Goal: Transaction & Acquisition: Purchase product/service

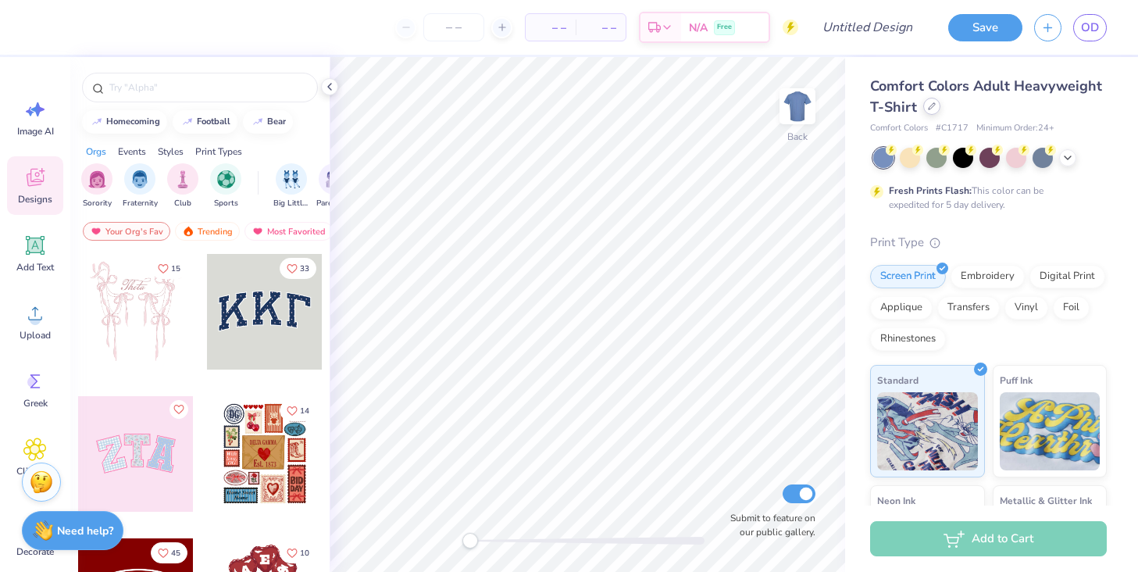
click at [935, 106] on div at bounding box center [931, 106] width 17 height 17
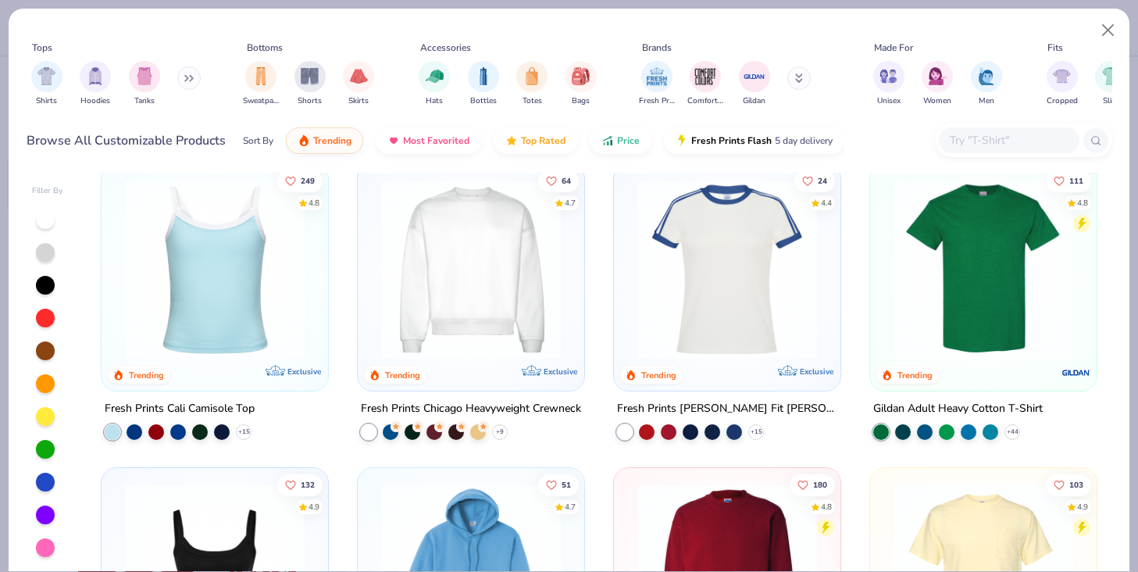
scroll to position [825, 0]
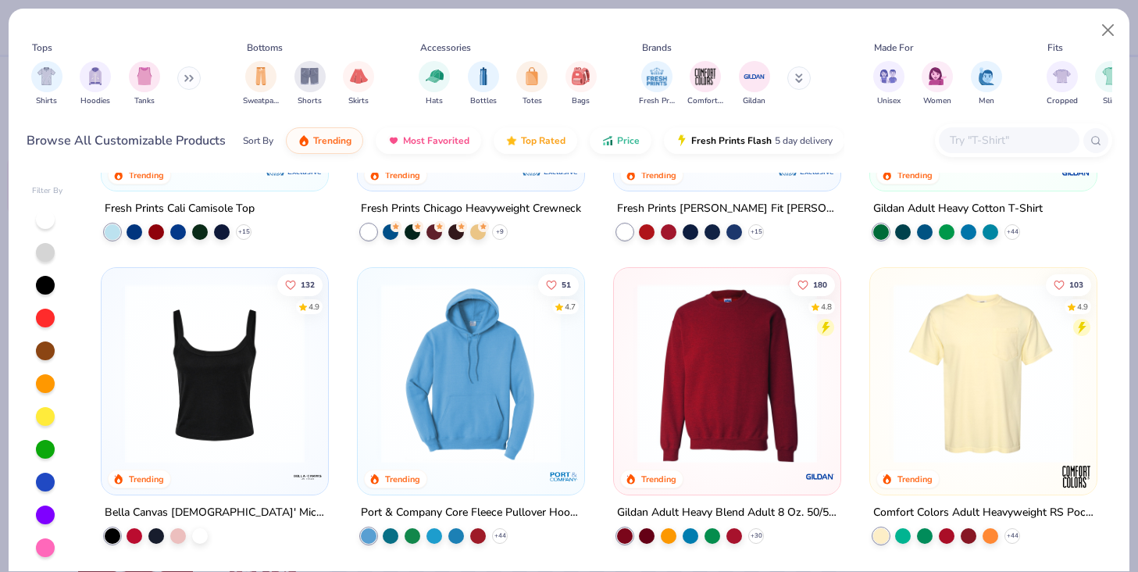
click at [651, 373] on img at bounding box center [726, 373] width 195 height 180
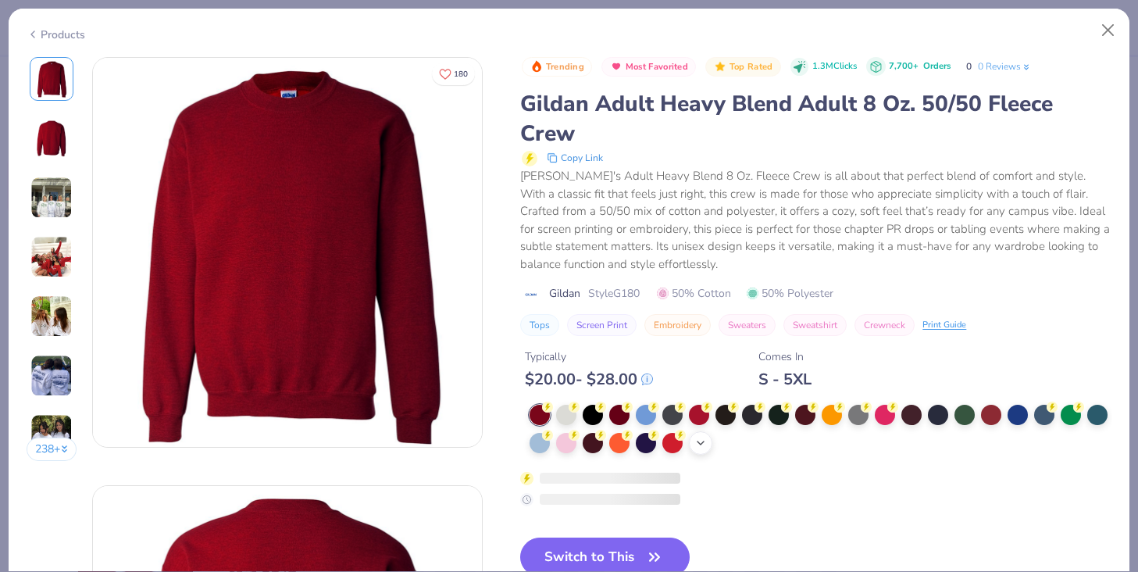
click at [704, 440] on icon at bounding box center [700, 443] width 12 height 12
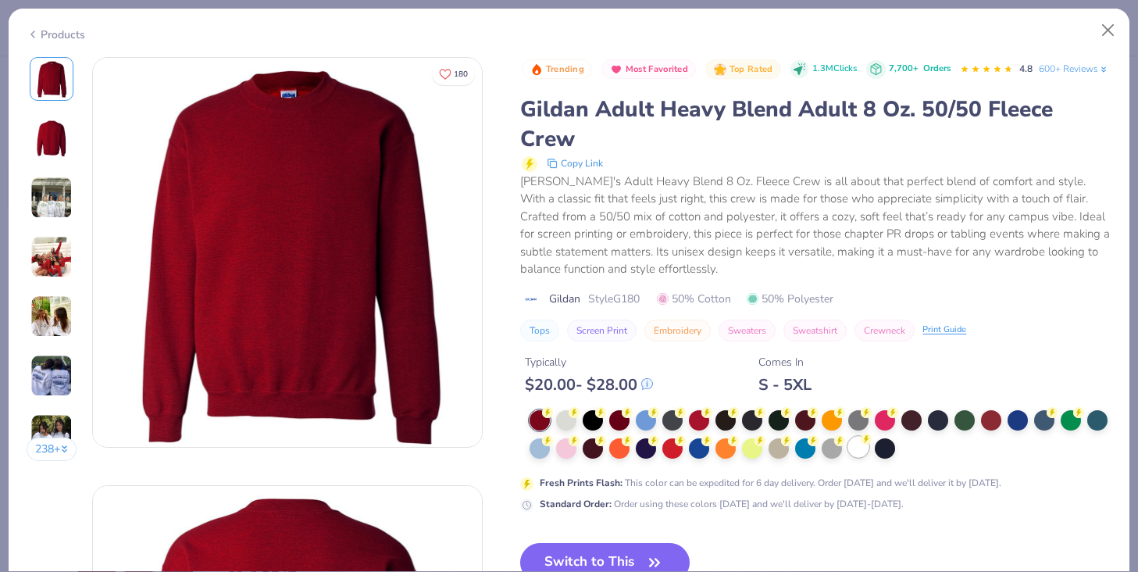
click at [865, 457] on div at bounding box center [858, 447] width 20 height 20
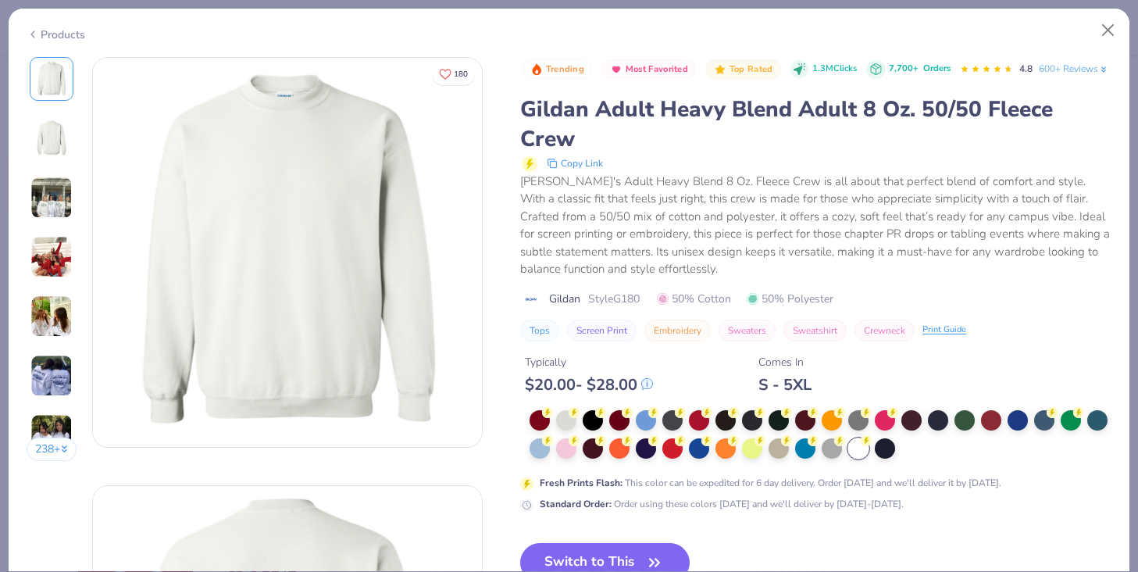
click at [56, 199] on img at bounding box center [51, 197] width 42 height 42
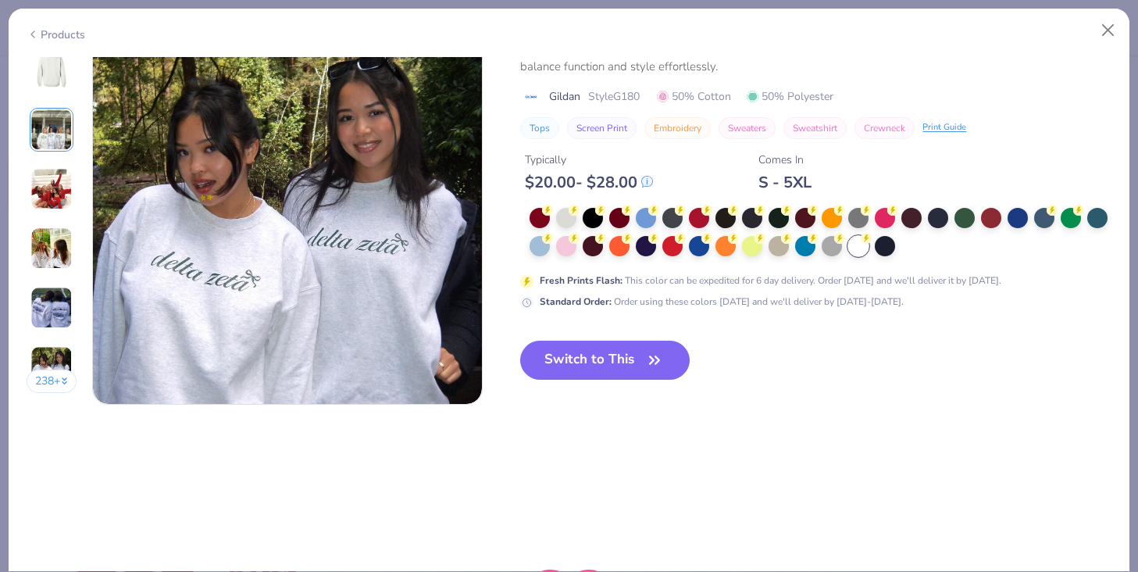
scroll to position [2616, 0]
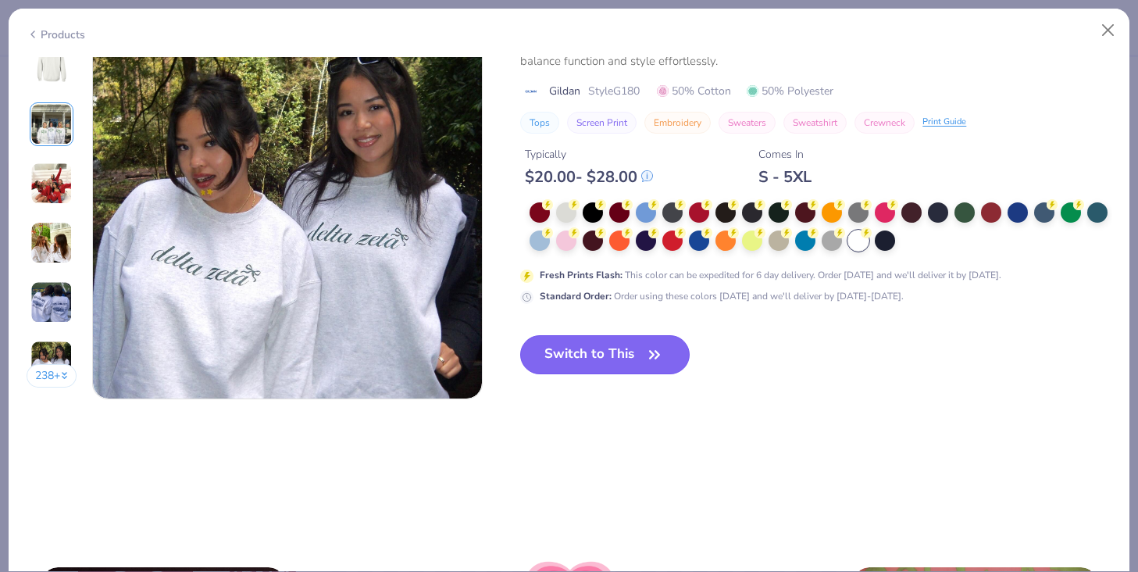
click at [583, 340] on button "Switch to This" at bounding box center [604, 354] width 169 height 39
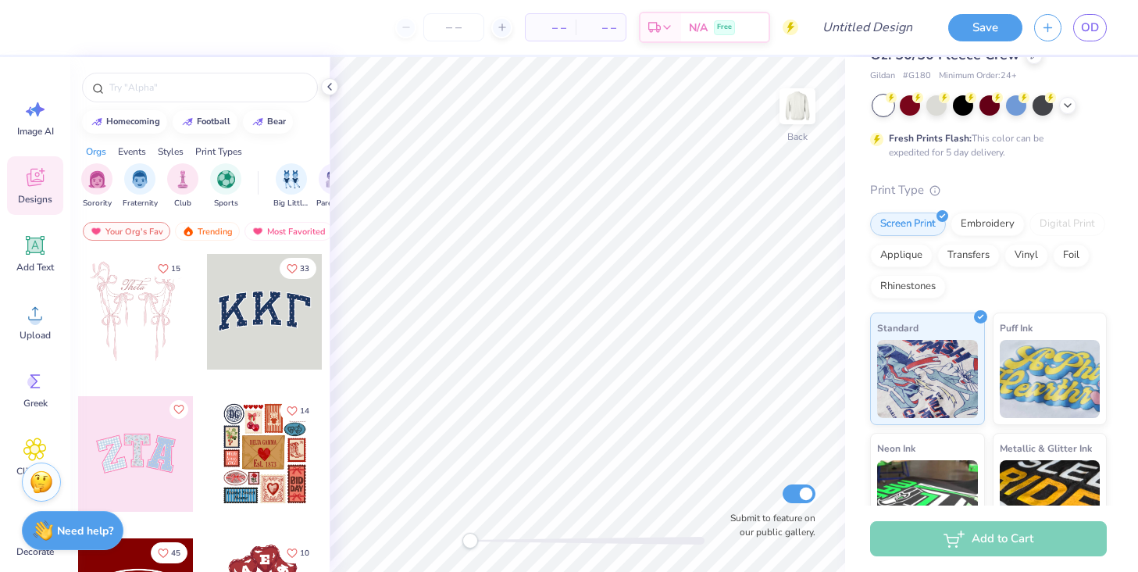
scroll to position [55, 0]
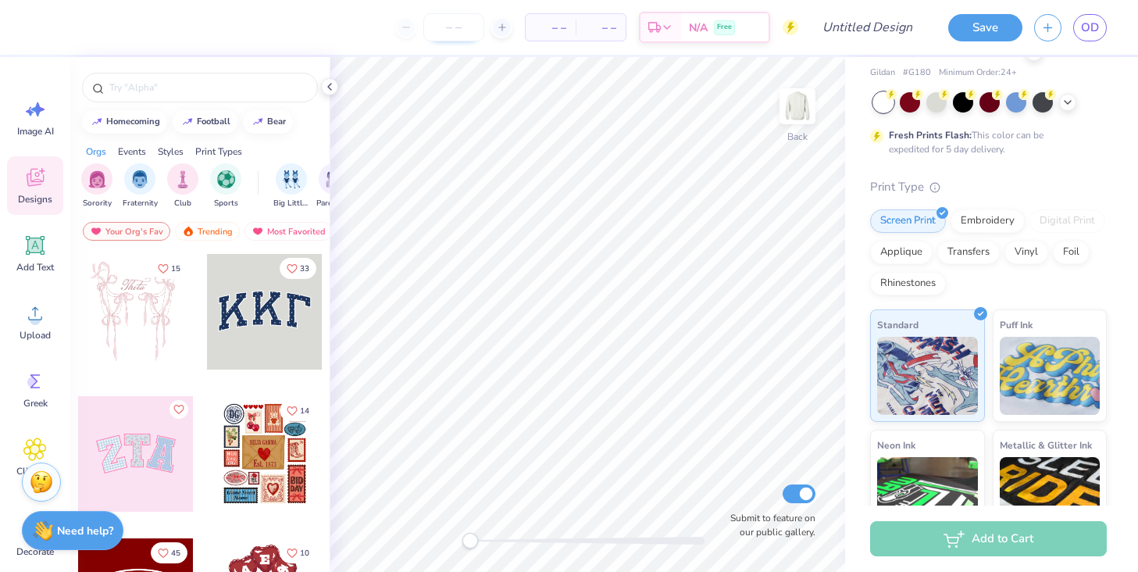
click at [446, 27] on input "number" at bounding box center [453, 27] width 61 height 28
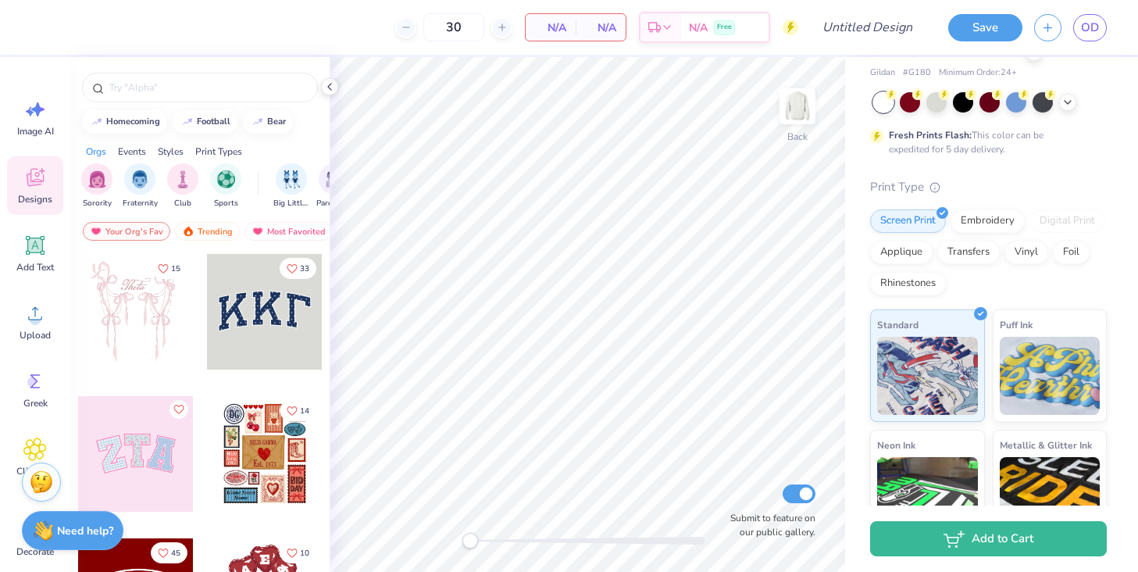
type input "30"
click at [860, 29] on input "Design Title" at bounding box center [886, 27] width 77 height 31
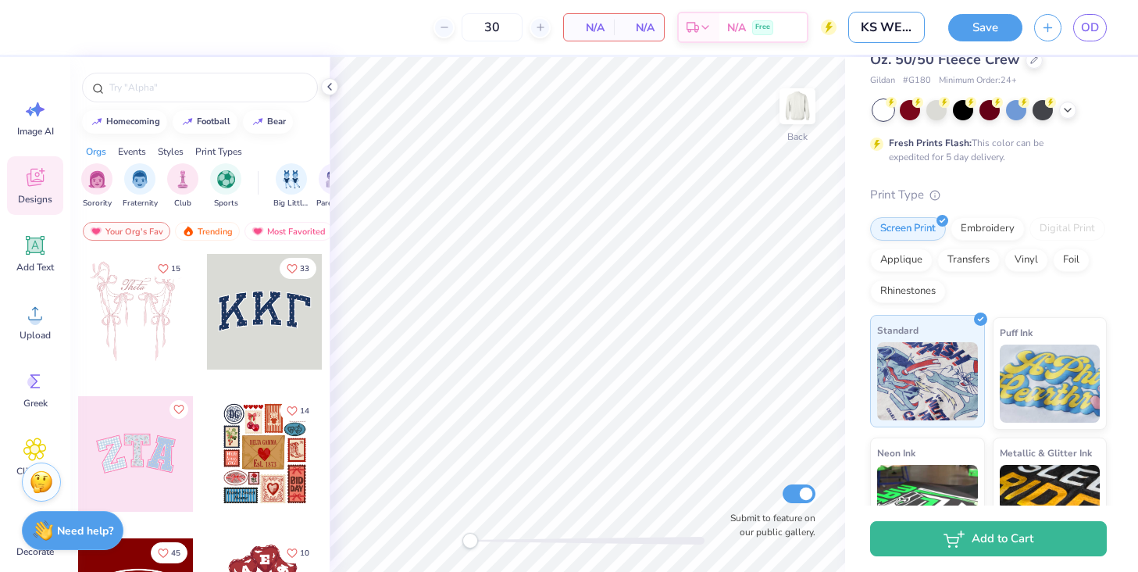
scroll to position [56, 0]
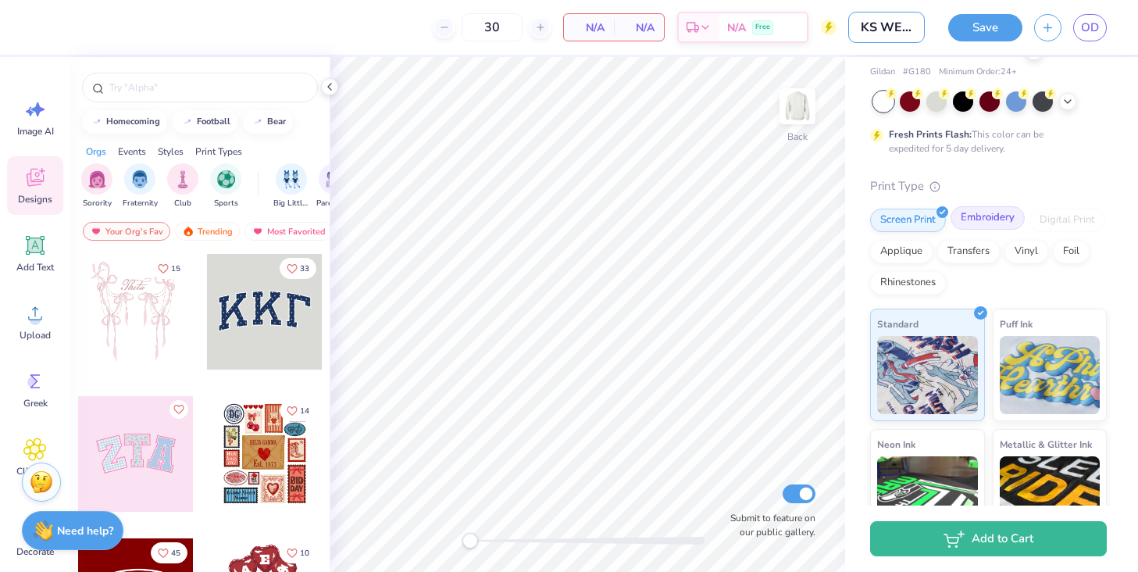
type input "KS WELI"
click at [981, 219] on div "Embroidery" at bounding box center [987, 217] width 74 height 23
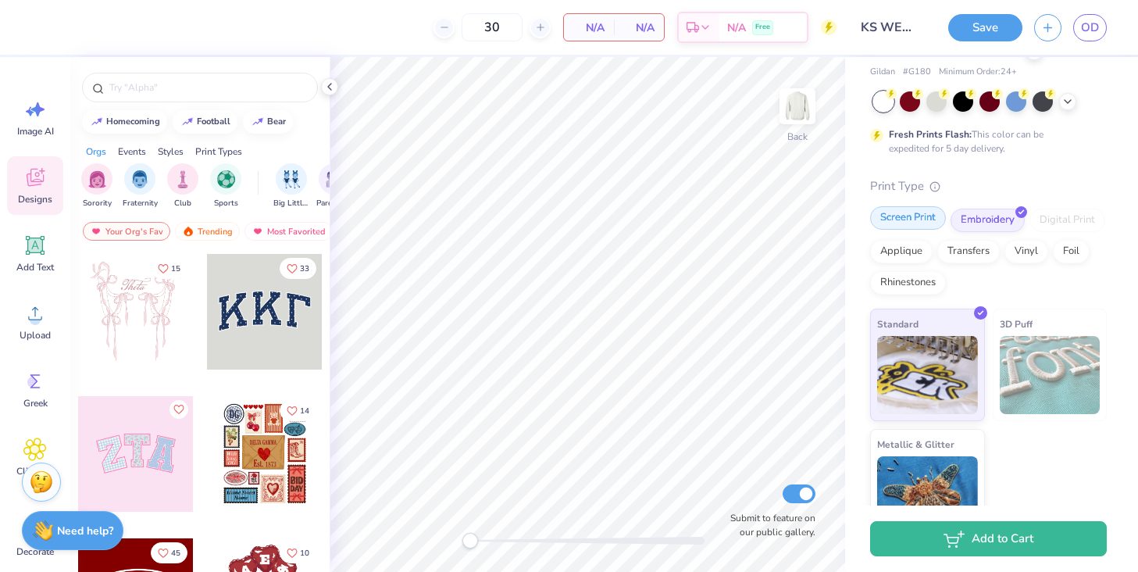
click at [922, 216] on div "Screen Print" at bounding box center [908, 217] width 76 height 23
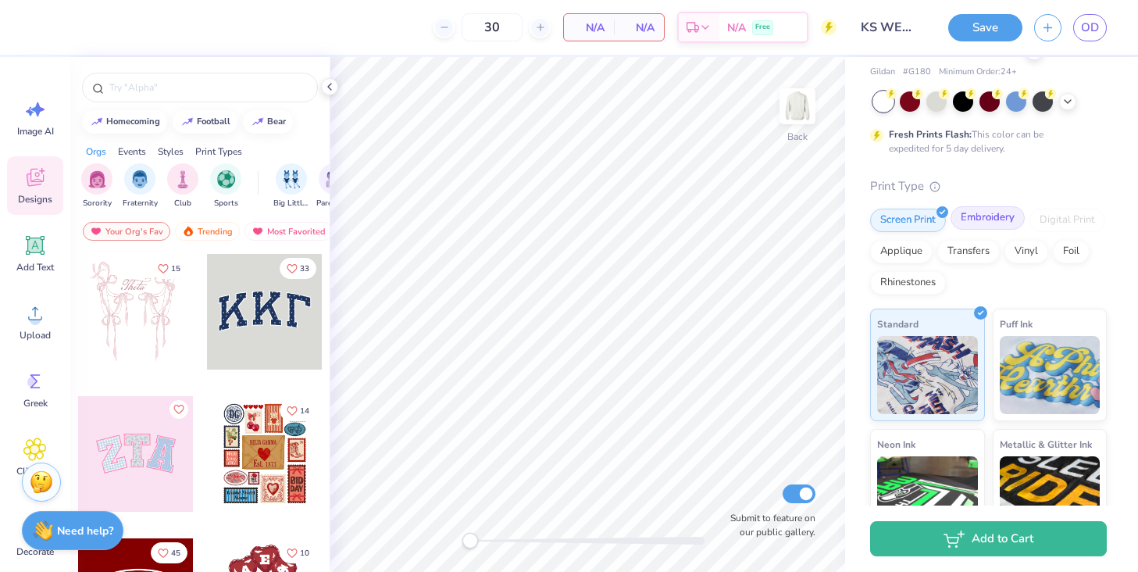
click at [978, 213] on div "Embroidery" at bounding box center [987, 217] width 74 height 23
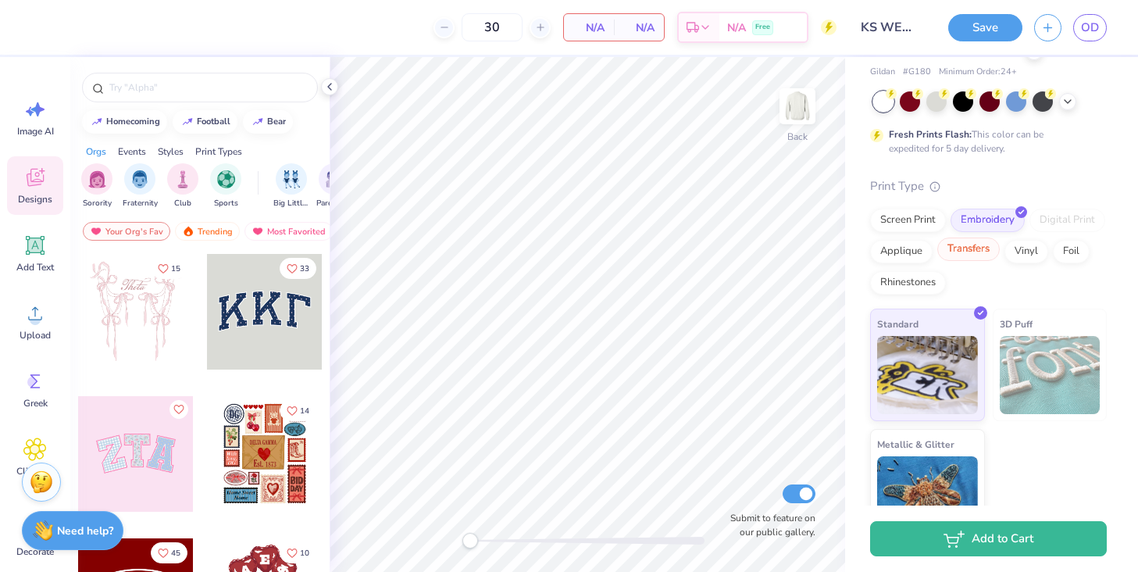
scroll to position [92, 0]
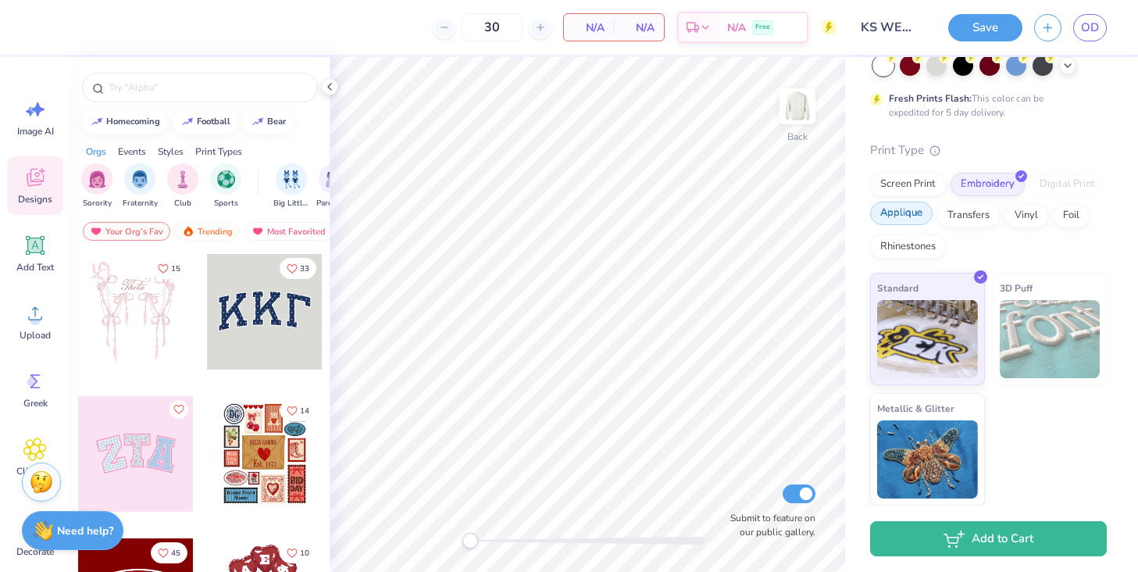
click at [916, 216] on div "Applique" at bounding box center [901, 212] width 62 height 23
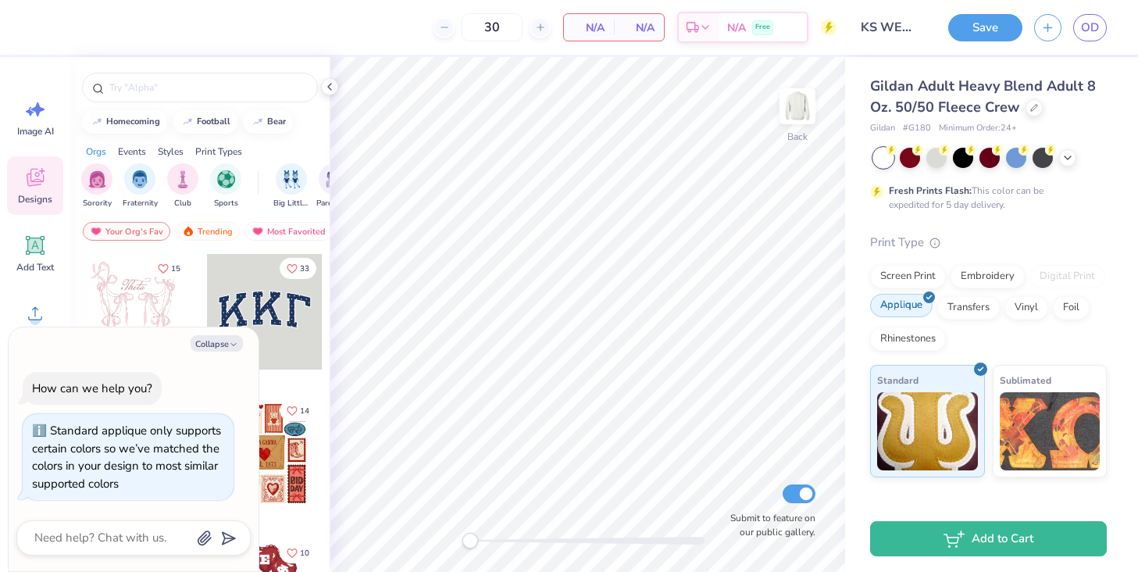
scroll to position [0, 0]
click at [234, 340] on icon "button" at bounding box center [233, 344] width 9 height 9
type textarea "x"
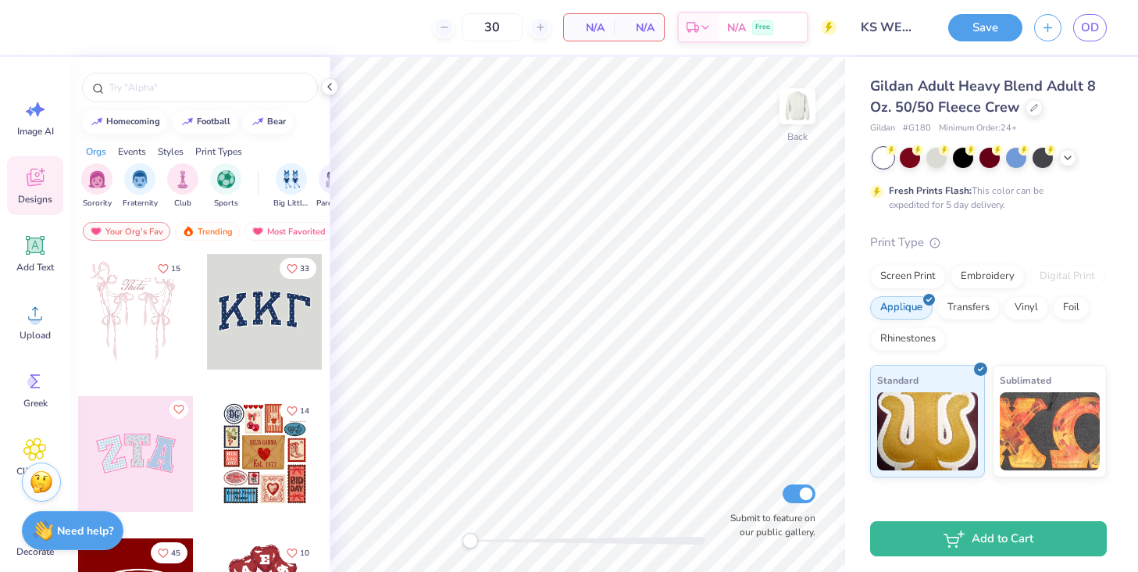
click at [147, 446] on div at bounding box center [136, 454] width 116 height 116
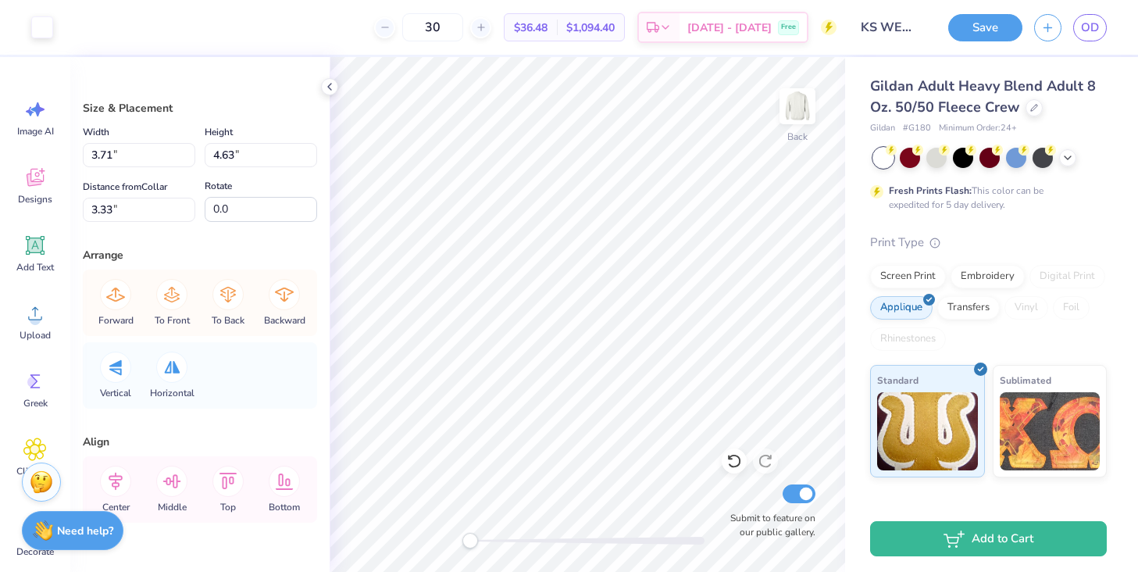
type input "3.71"
type input "4.63"
type input "3.33"
click at [34, 190] on div "Designs" at bounding box center [35, 185] width 56 height 59
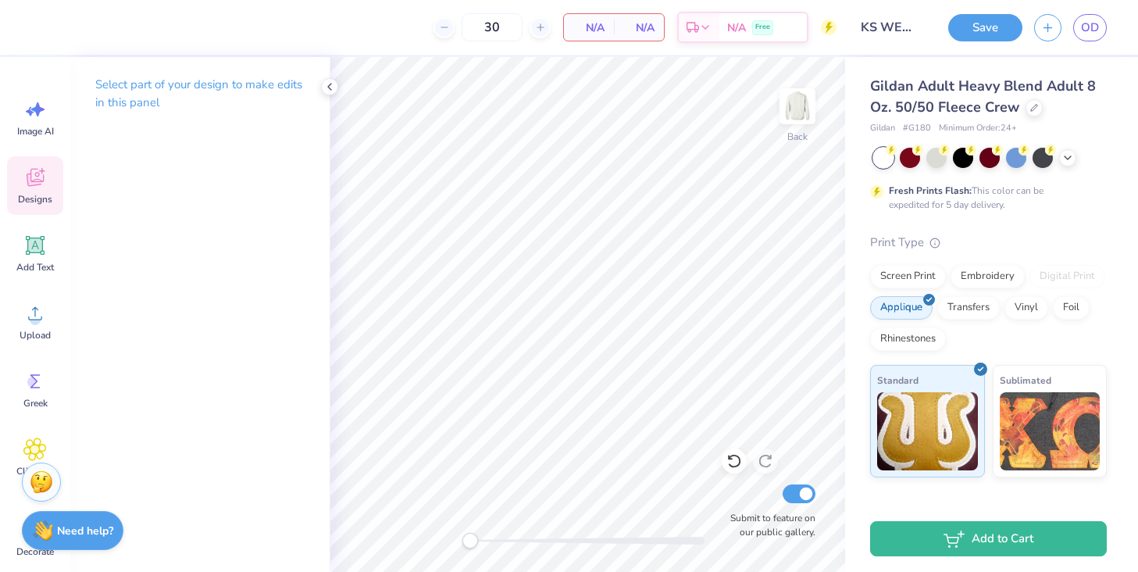
click at [39, 176] on icon at bounding box center [34, 177] width 23 height 23
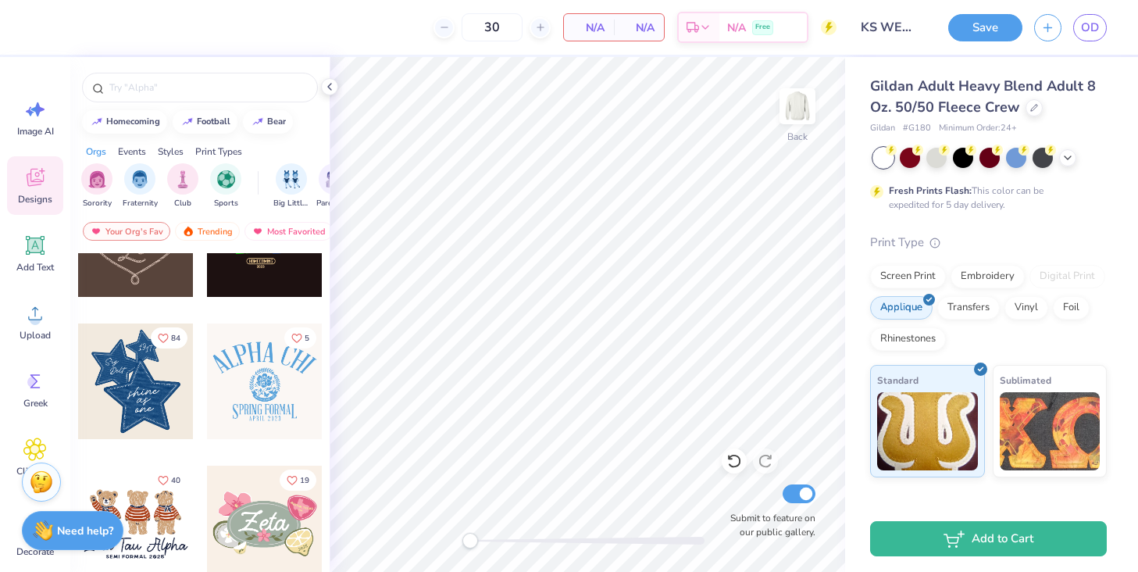
scroll to position [362, 0]
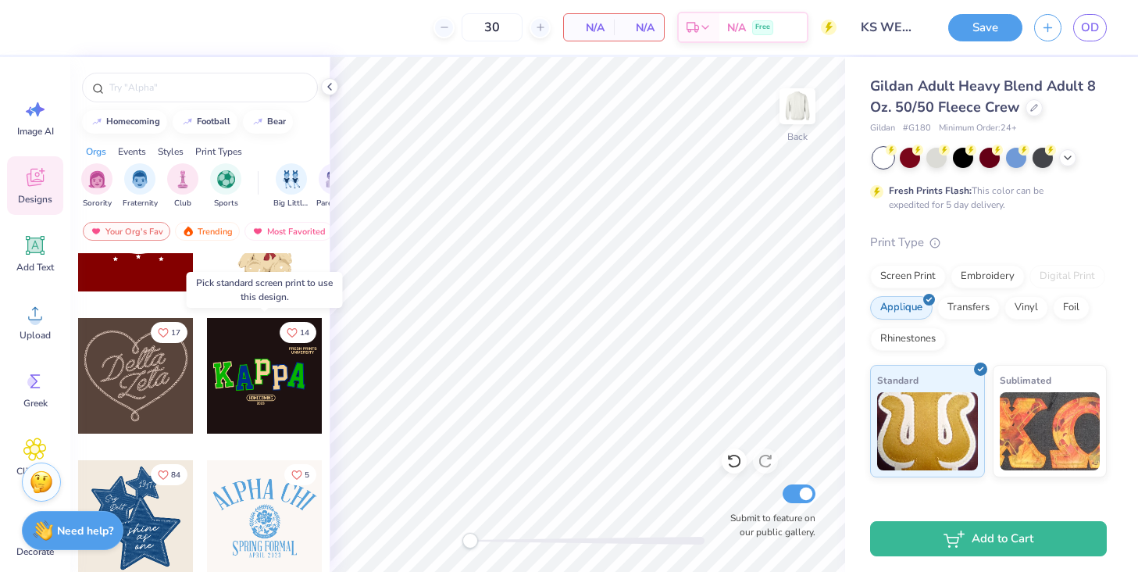
click at [265, 371] on div at bounding box center [265, 376] width 116 height 116
click at [285, 363] on div at bounding box center [265, 376] width 116 height 116
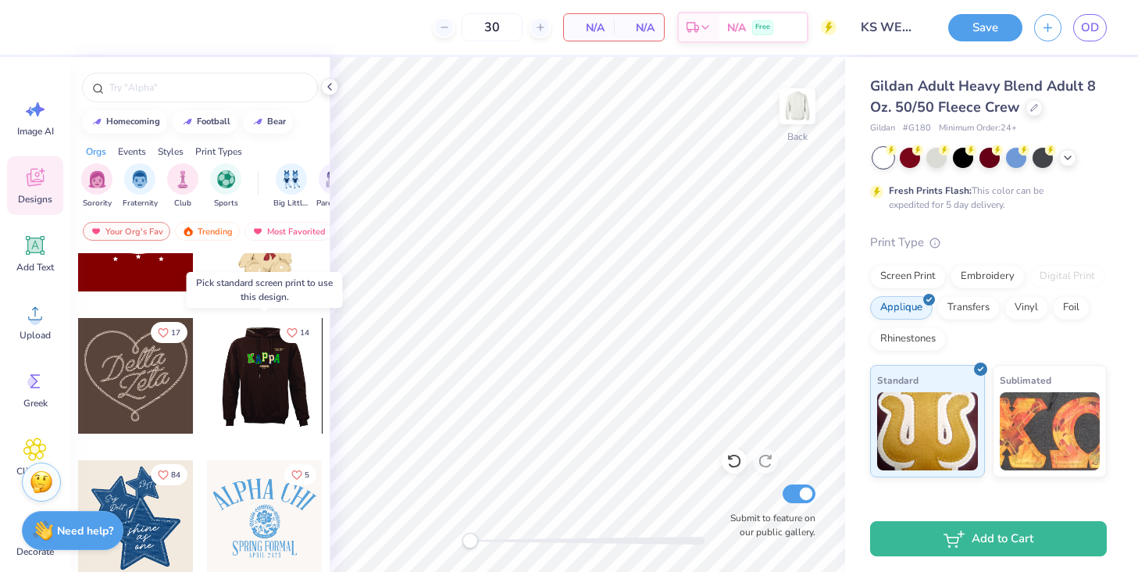
click at [207, 363] on div at bounding box center [149, 376] width 116 height 116
click at [285, 363] on div at bounding box center [264, 376] width 116 height 116
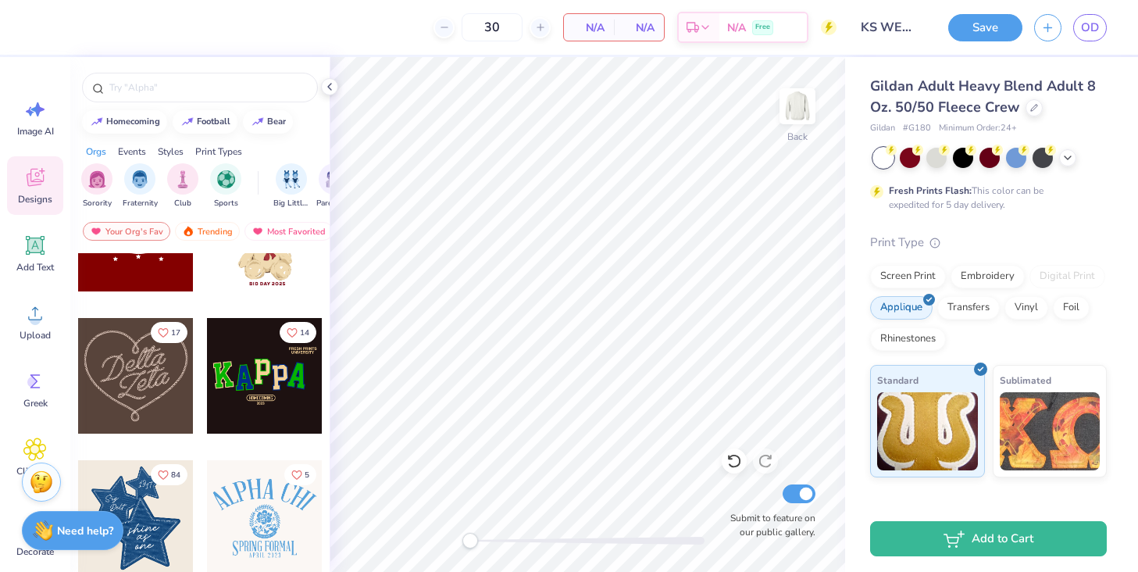
click at [216, 369] on div at bounding box center [265, 376] width 116 height 116
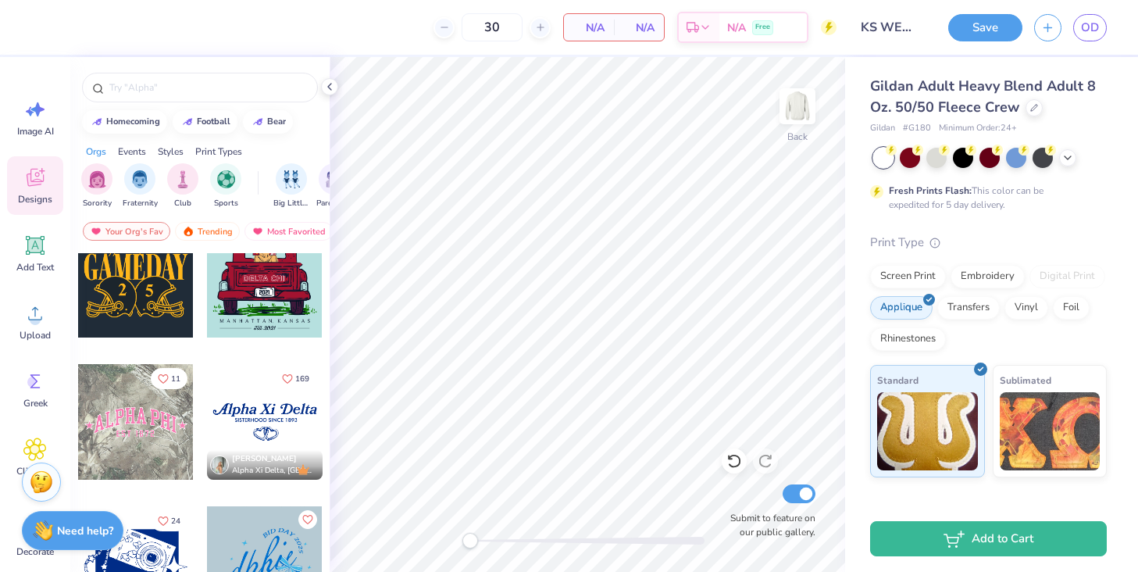
scroll to position [1317, 0]
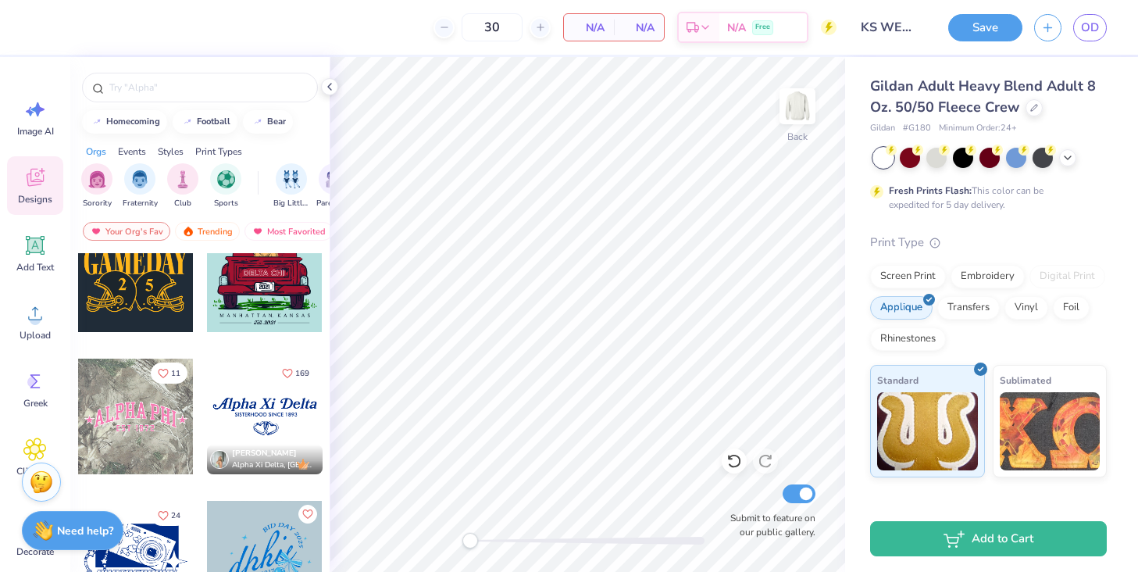
click at [147, 424] on div at bounding box center [136, 416] width 116 height 116
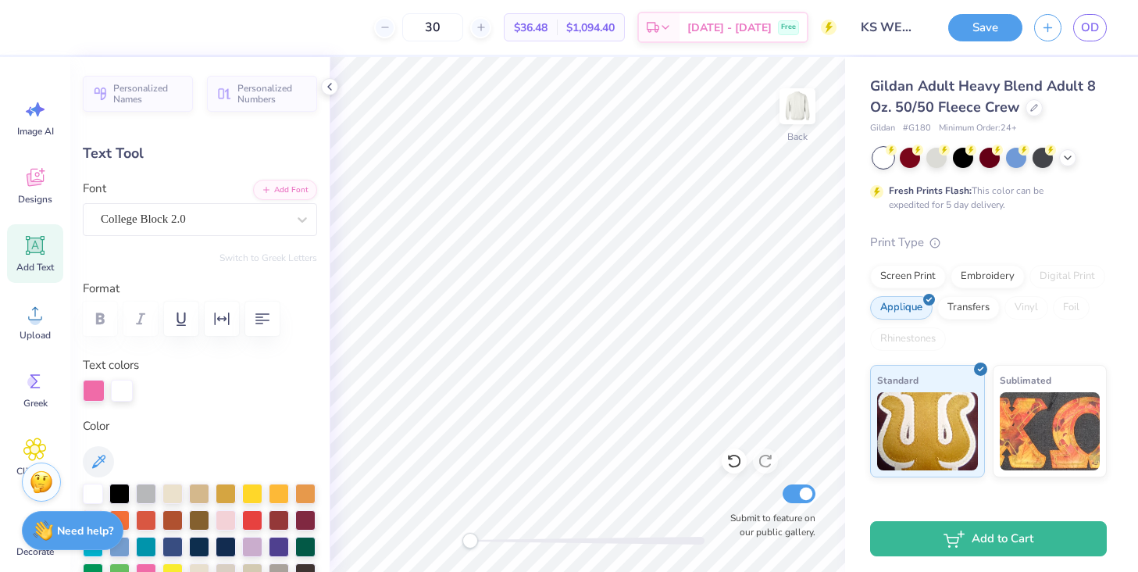
scroll to position [0, 2]
type textarea "KSWELI"
click at [119, 383] on div at bounding box center [122, 389] width 22 height 22
click at [72, 36] on div at bounding box center [70, 26] width 22 height 22
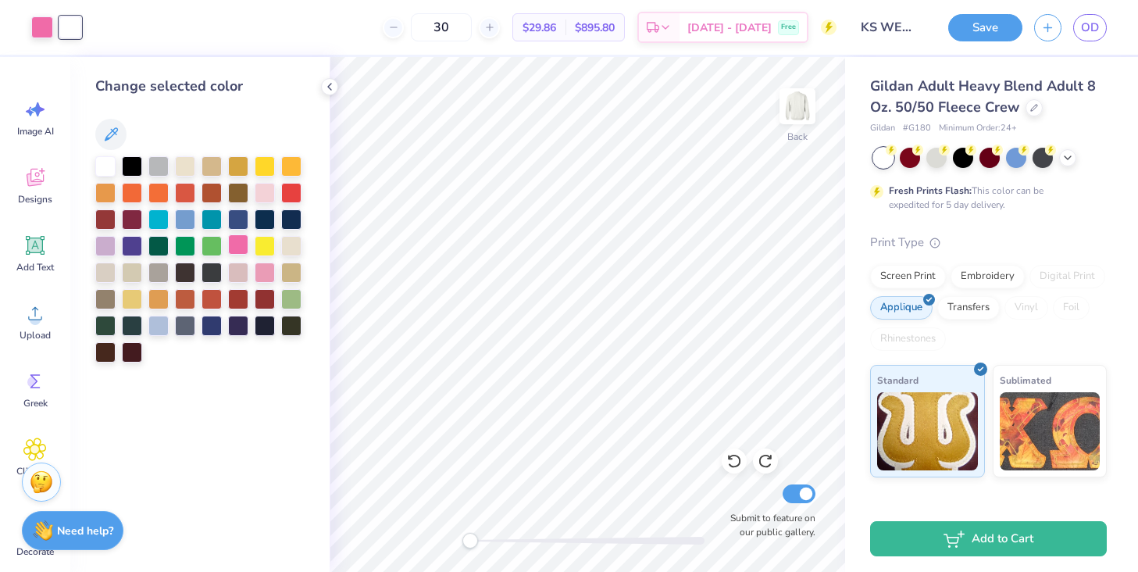
click at [243, 247] on div at bounding box center [238, 244] width 20 height 20
click at [326, 88] on icon at bounding box center [329, 86] width 12 height 12
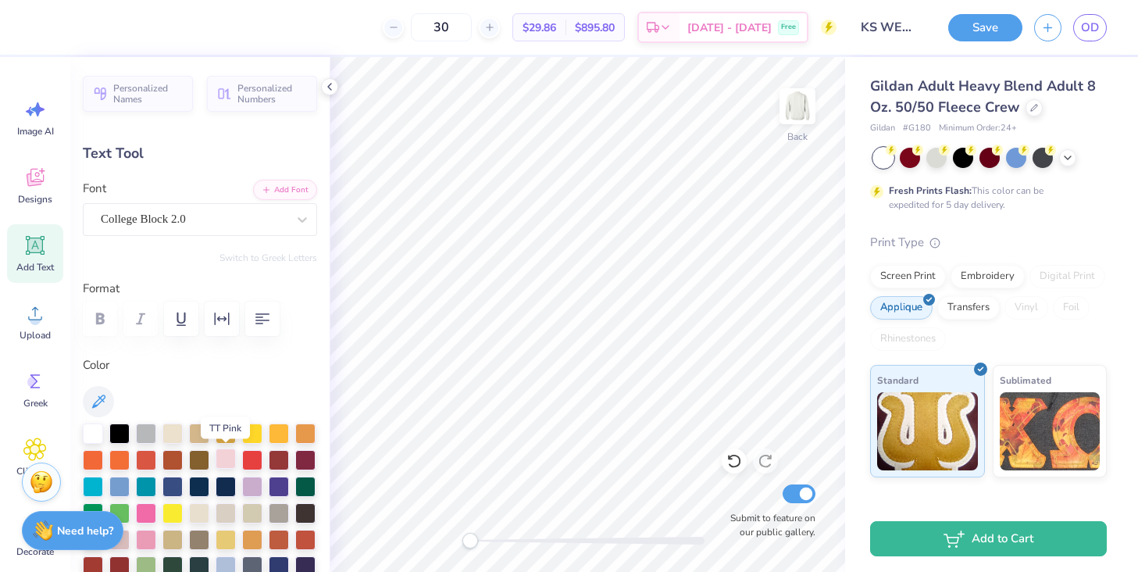
click at [230, 458] on div at bounding box center [226, 458] width 20 height 20
click at [986, 275] on div "Embroidery" at bounding box center [987, 273] width 74 height 23
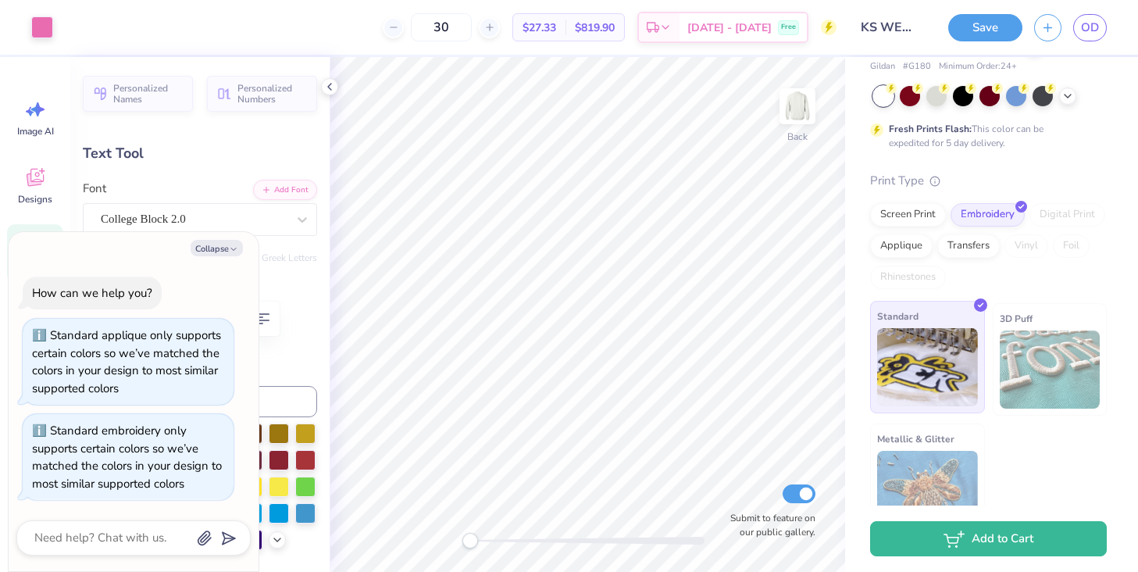
scroll to position [38, 0]
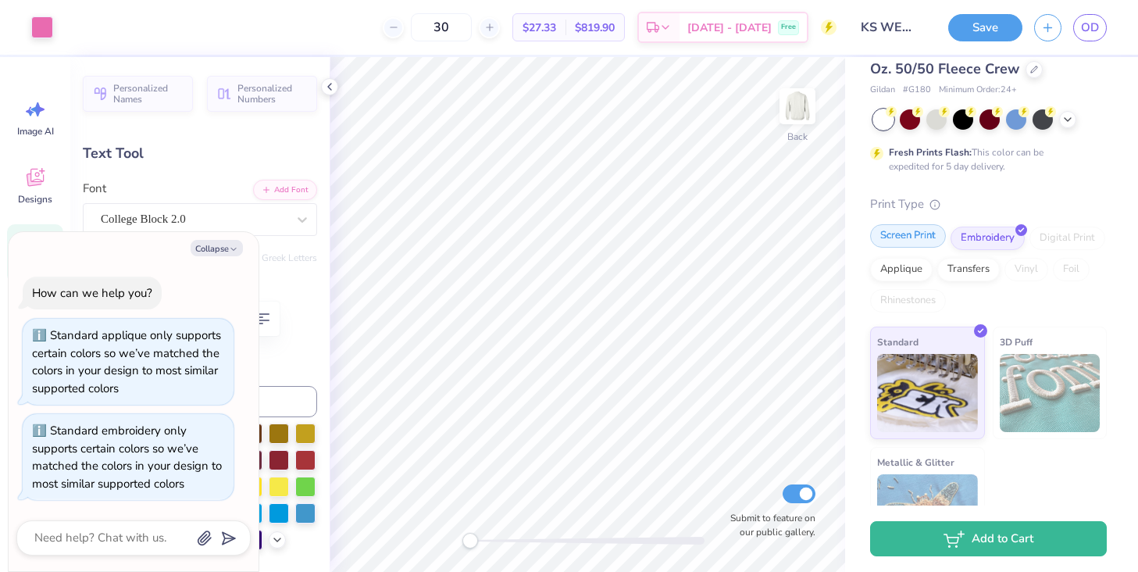
click at [904, 230] on div "Screen Print" at bounding box center [908, 235] width 76 height 23
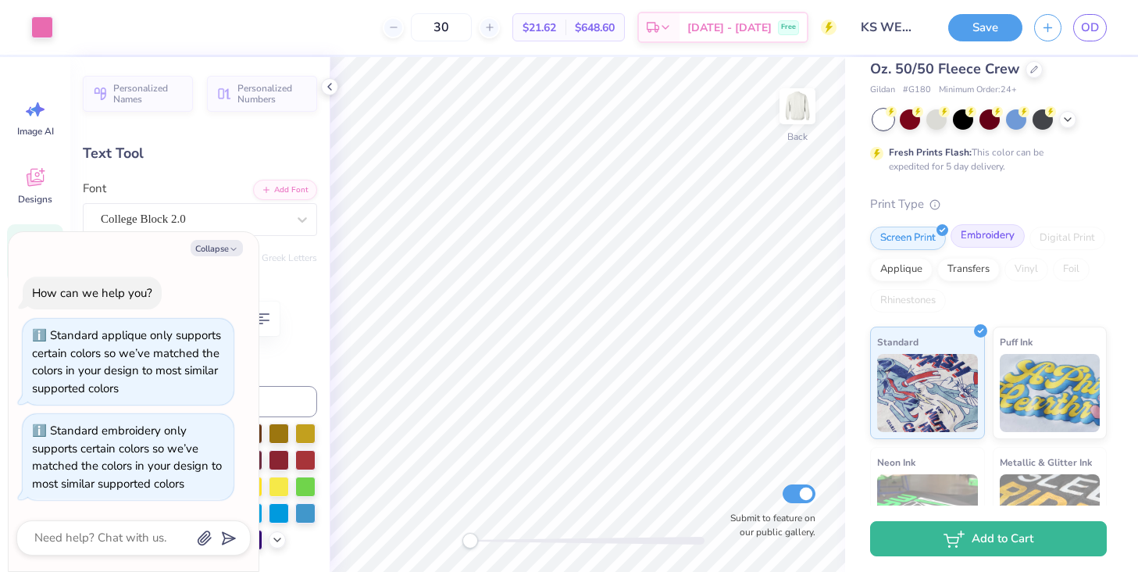
click at [979, 236] on div "Embroidery" at bounding box center [987, 235] width 74 height 23
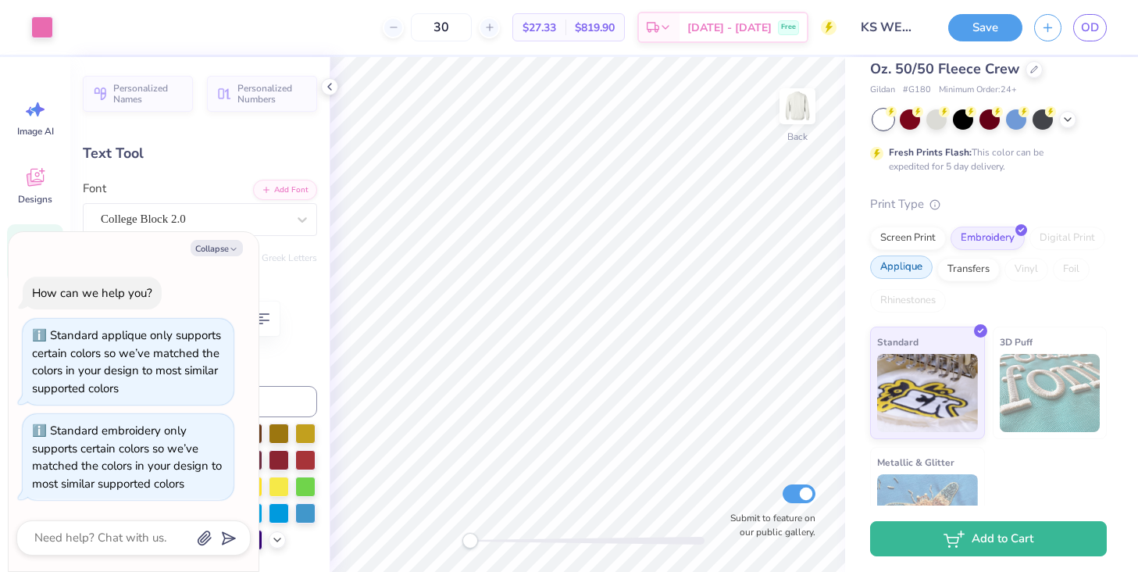
click at [914, 264] on div "Applique" at bounding box center [901, 266] width 62 height 23
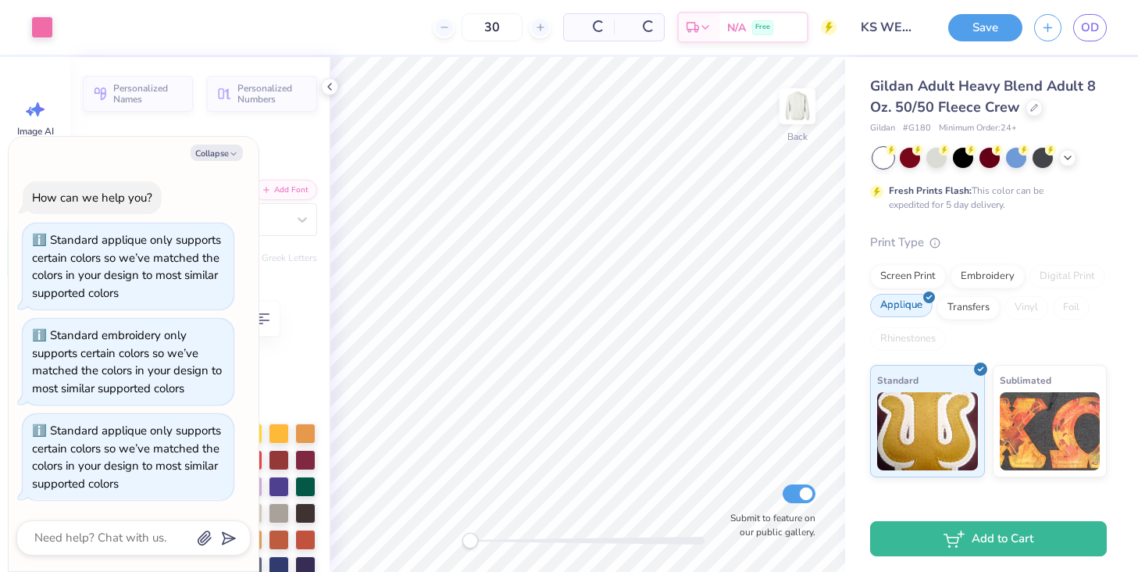
scroll to position [0, 0]
click at [971, 278] on div "Embroidery" at bounding box center [987, 273] width 74 height 23
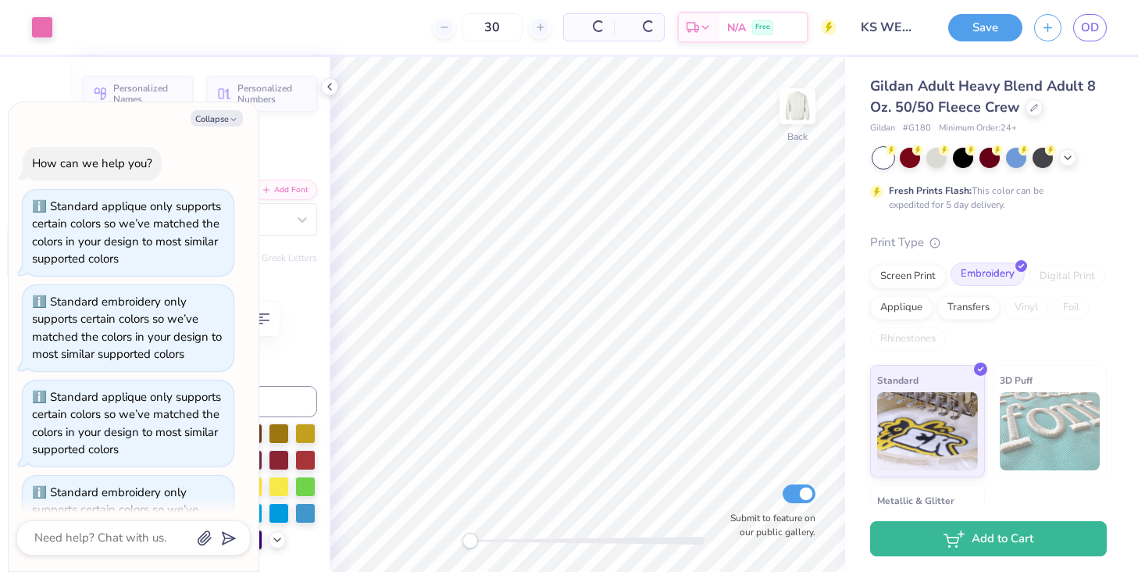
scroll to position [61, 0]
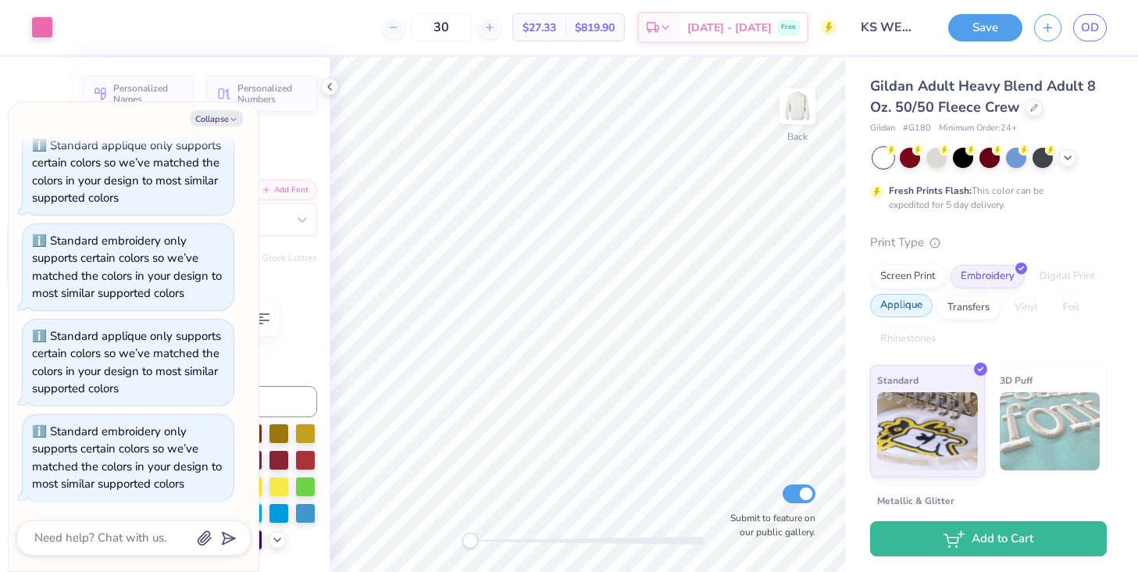
click at [900, 307] on div "Applique" at bounding box center [901, 305] width 62 height 23
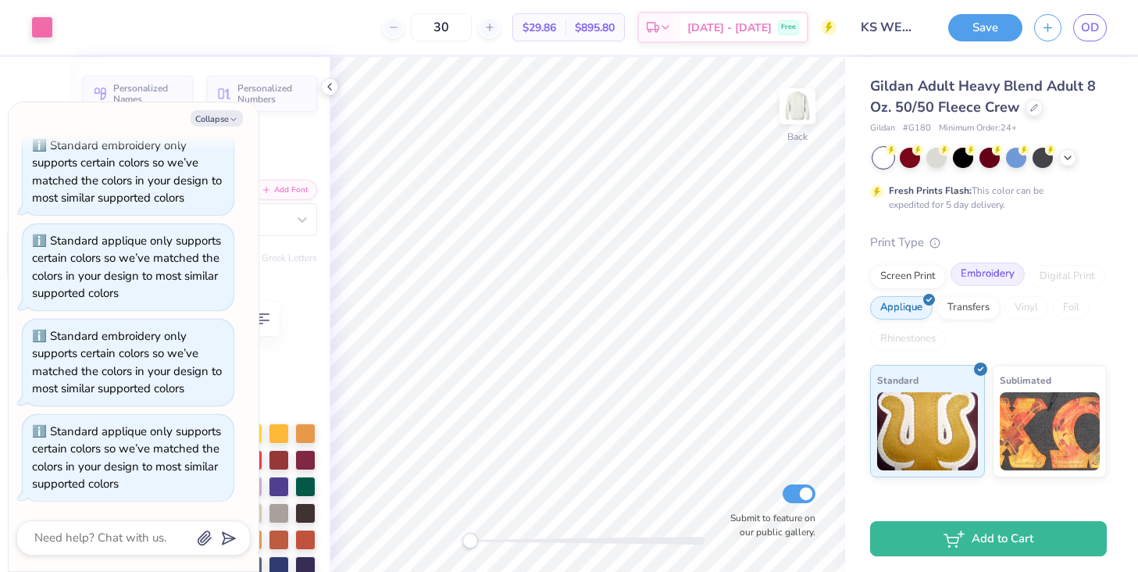
click at [972, 277] on div "Embroidery" at bounding box center [987, 273] width 74 height 23
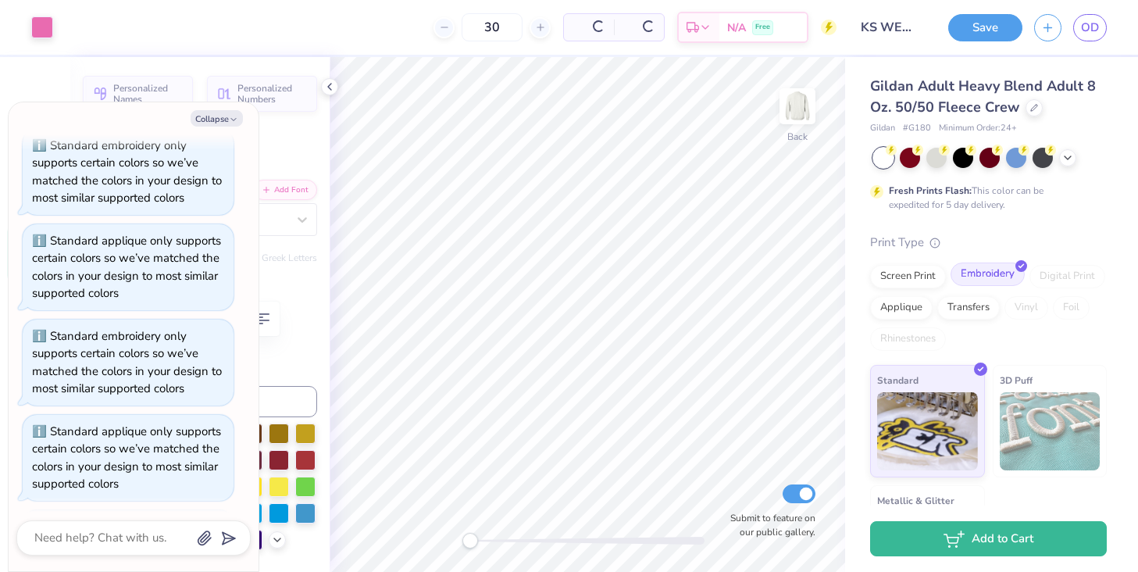
scroll to position [251, 0]
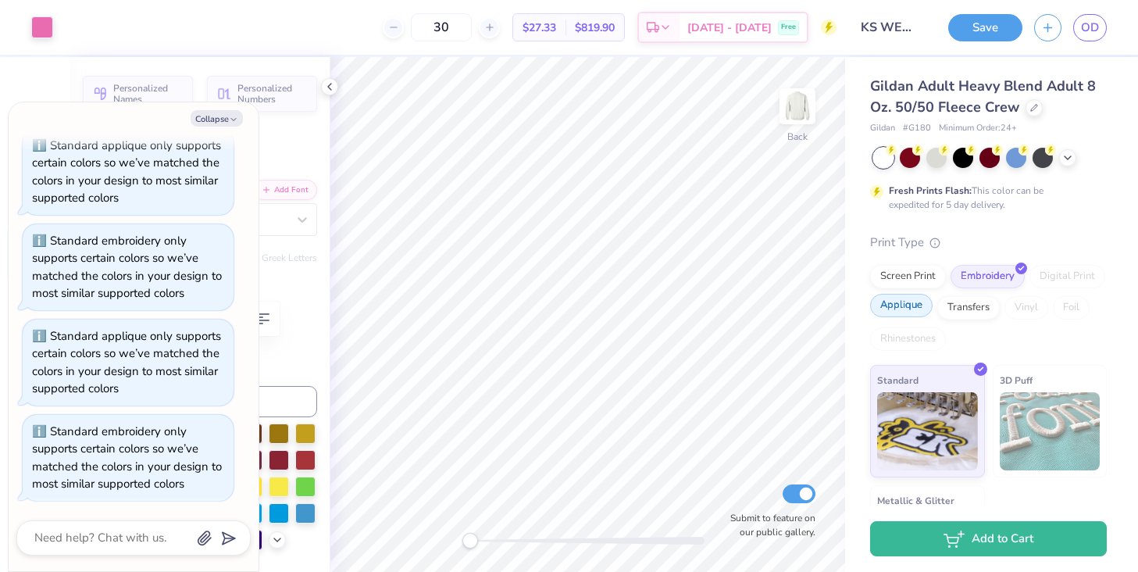
click at [914, 307] on div "Applique" at bounding box center [901, 305] width 62 height 23
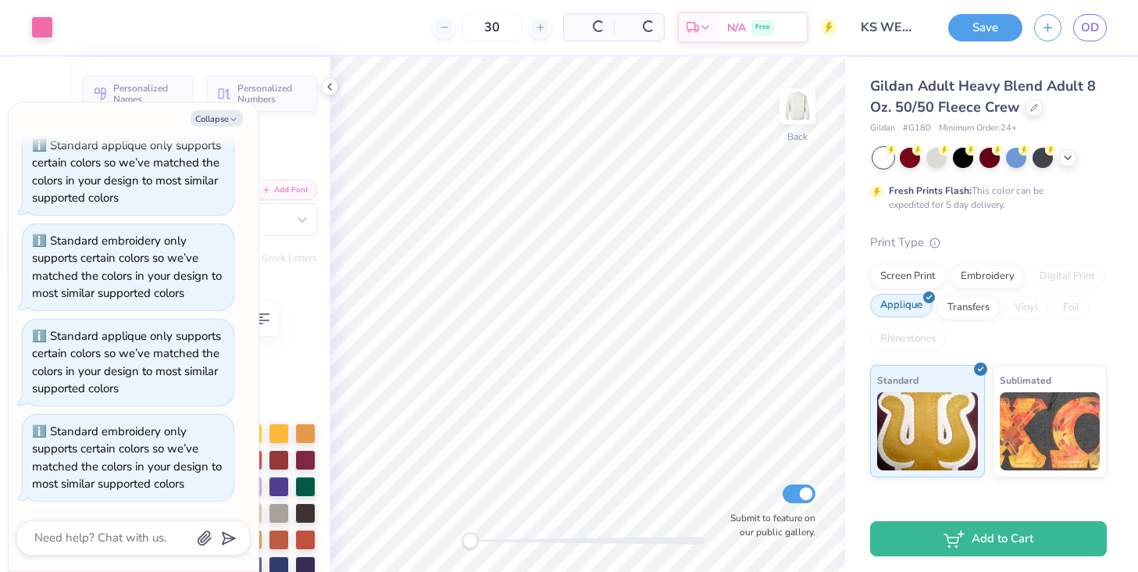
scroll to position [347, 0]
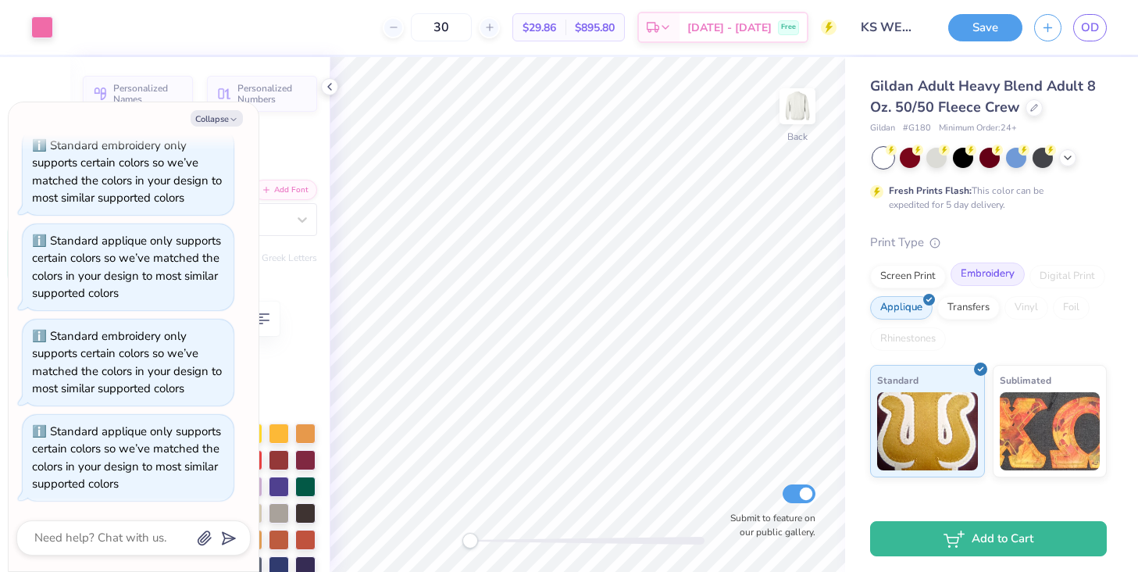
click at [993, 283] on div "Embroidery" at bounding box center [987, 273] width 74 height 23
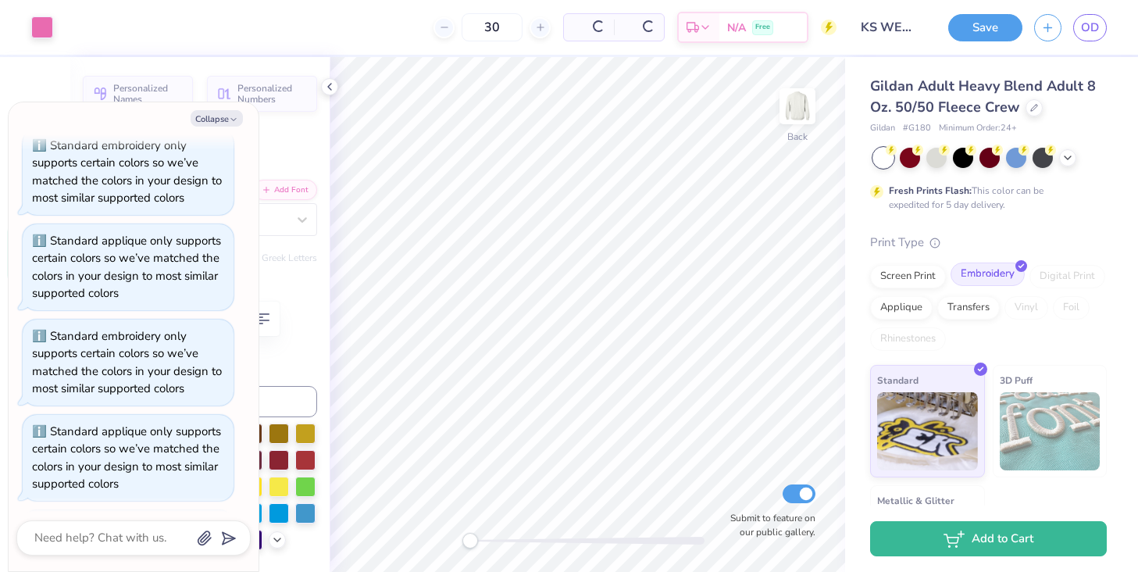
scroll to position [442, 0]
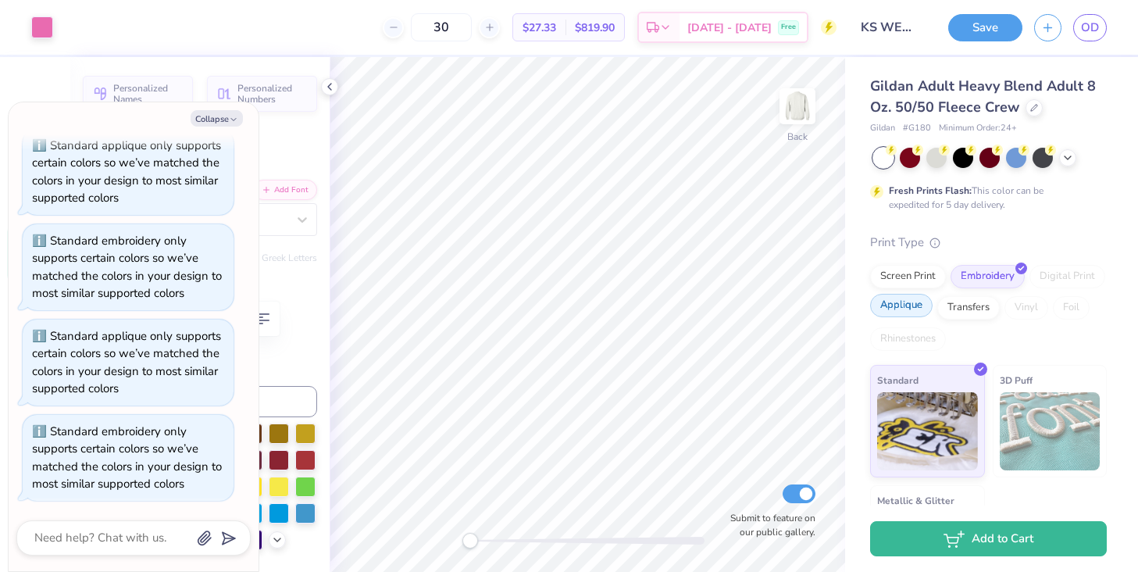
click at [918, 309] on div "Applique" at bounding box center [901, 305] width 62 height 23
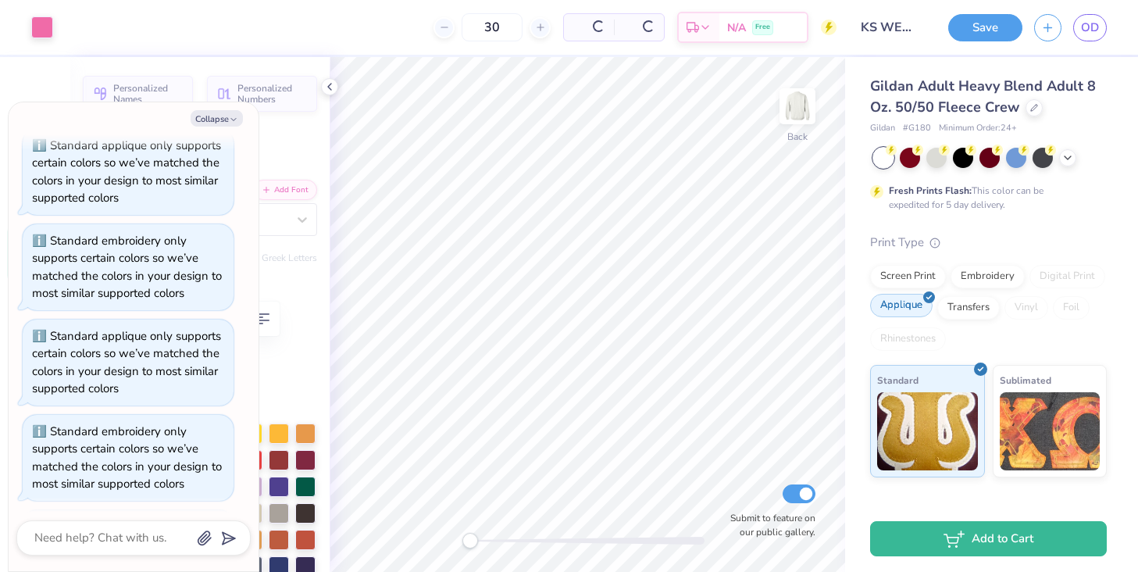
scroll to position [537, 0]
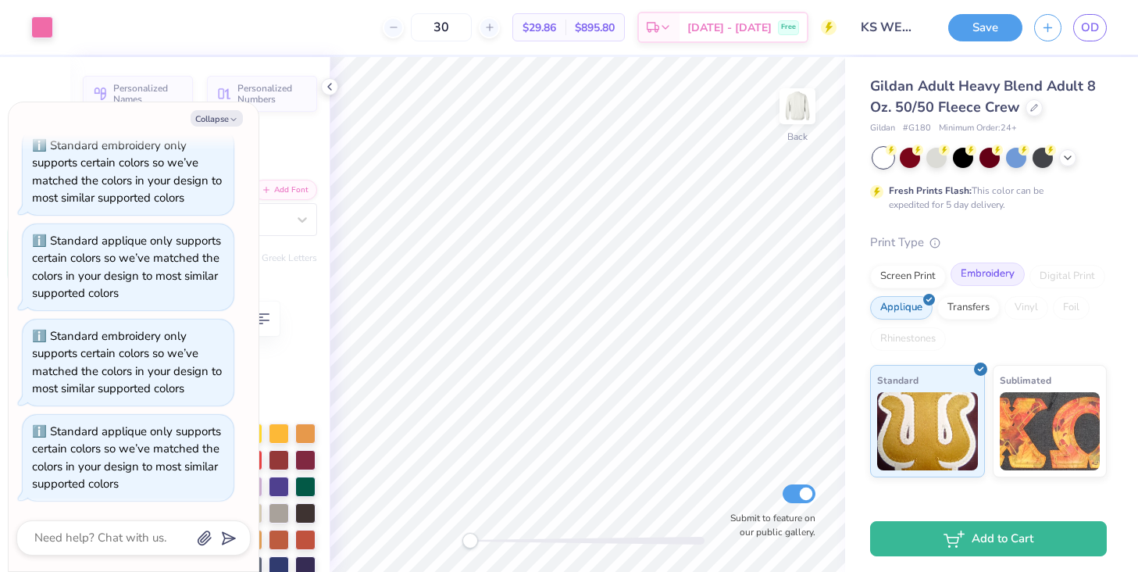
click at [968, 287] on div "Screen Print Embroidery Digital Print Applique Transfers Vinyl Foil Rhinestones" at bounding box center [988, 308] width 237 height 86
click at [973, 280] on div "Embroidery" at bounding box center [987, 273] width 74 height 23
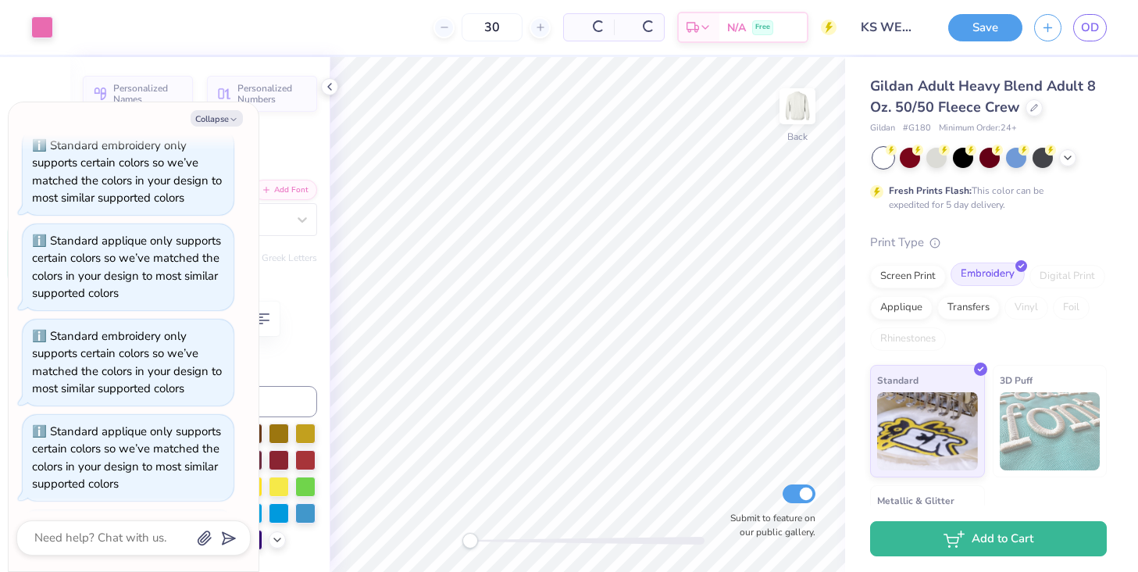
scroll to position [633, 0]
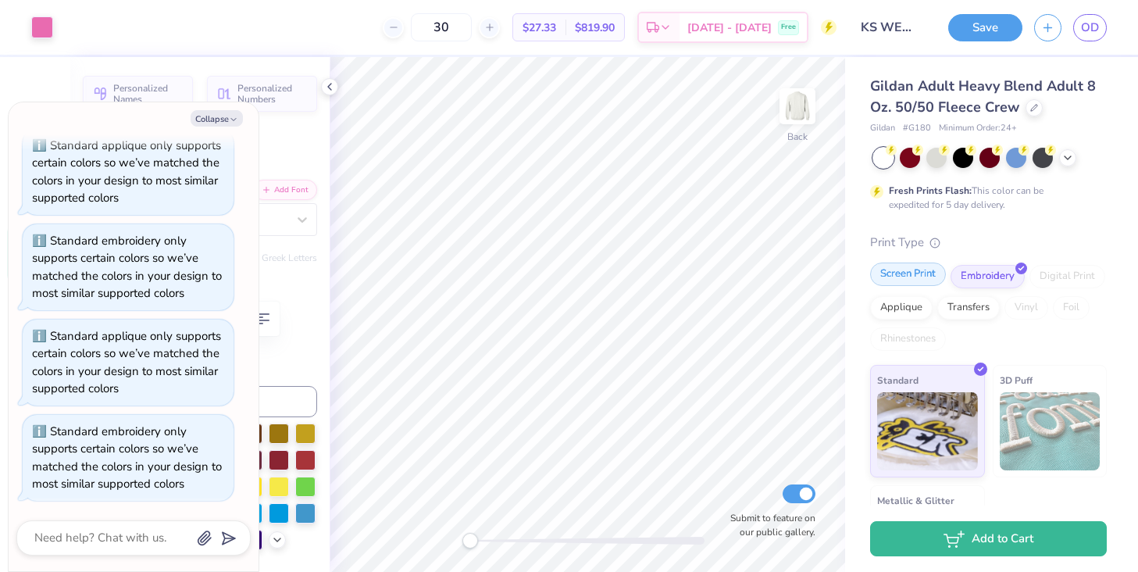
click at [922, 276] on div "Screen Print" at bounding box center [908, 273] width 76 height 23
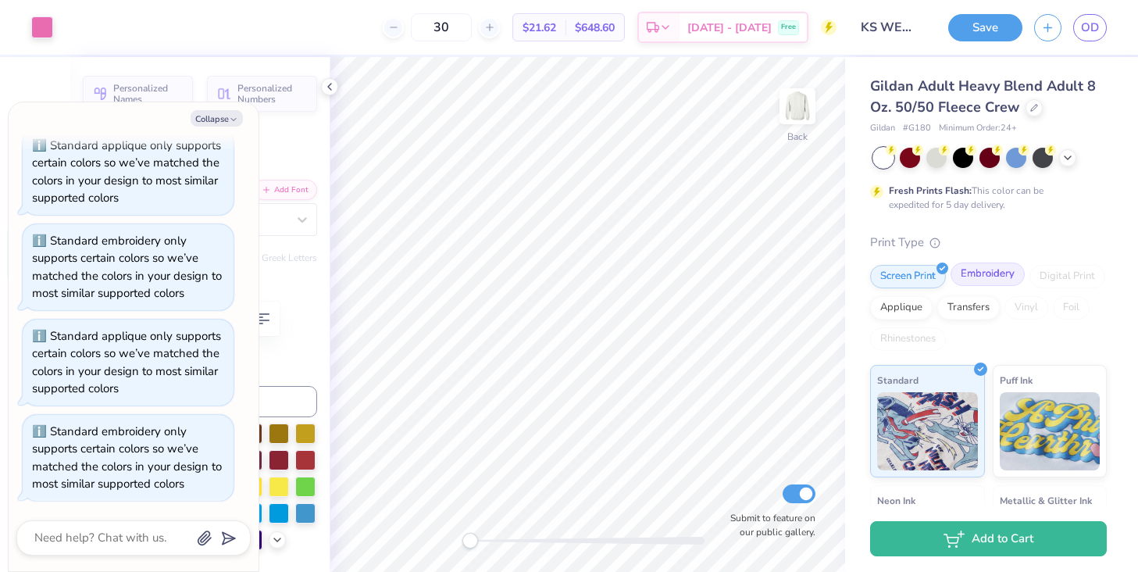
click at [981, 276] on div "Embroidery" at bounding box center [987, 273] width 74 height 23
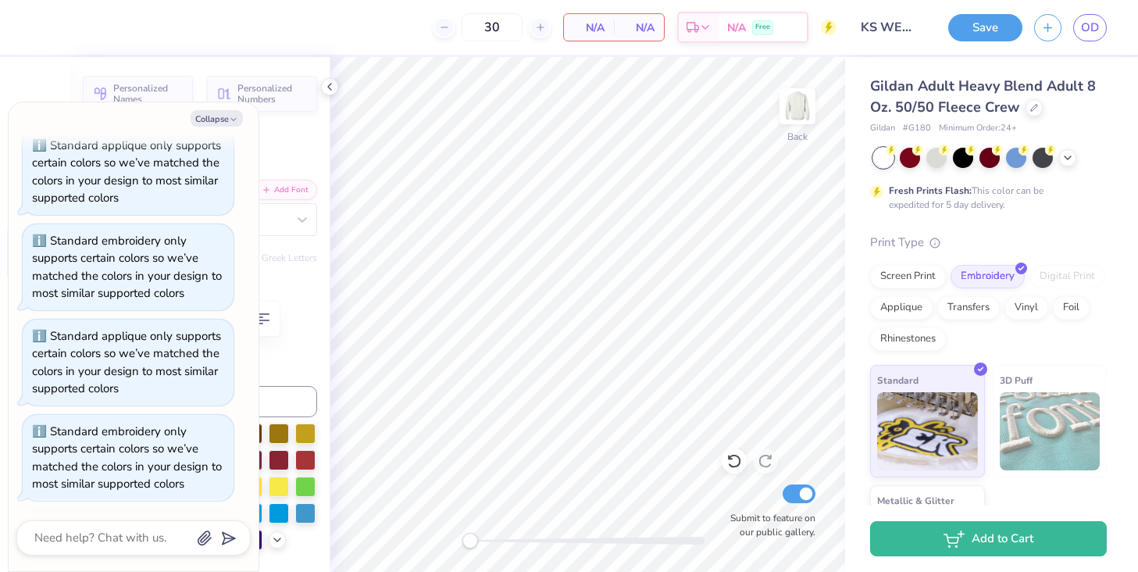
type textarea "x"
